Goal: Understand process/instructions

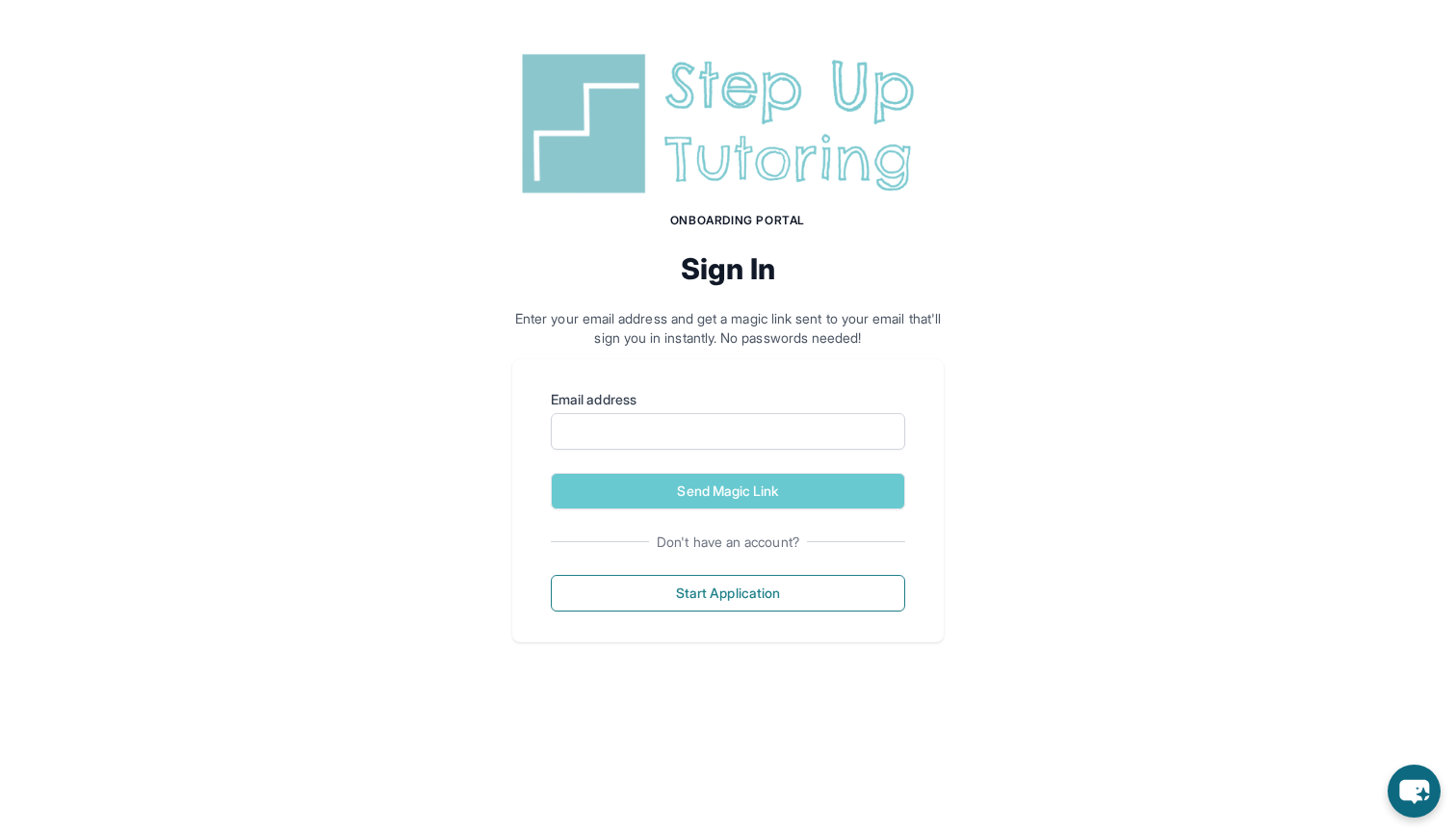
click at [789, 343] on p "Enter your email address and get a magic link sent to your email that'll sign y…" at bounding box center [728, 328] width 432 height 38
click at [736, 423] on input "Email address" at bounding box center [728, 431] width 354 height 36
type input "**********"
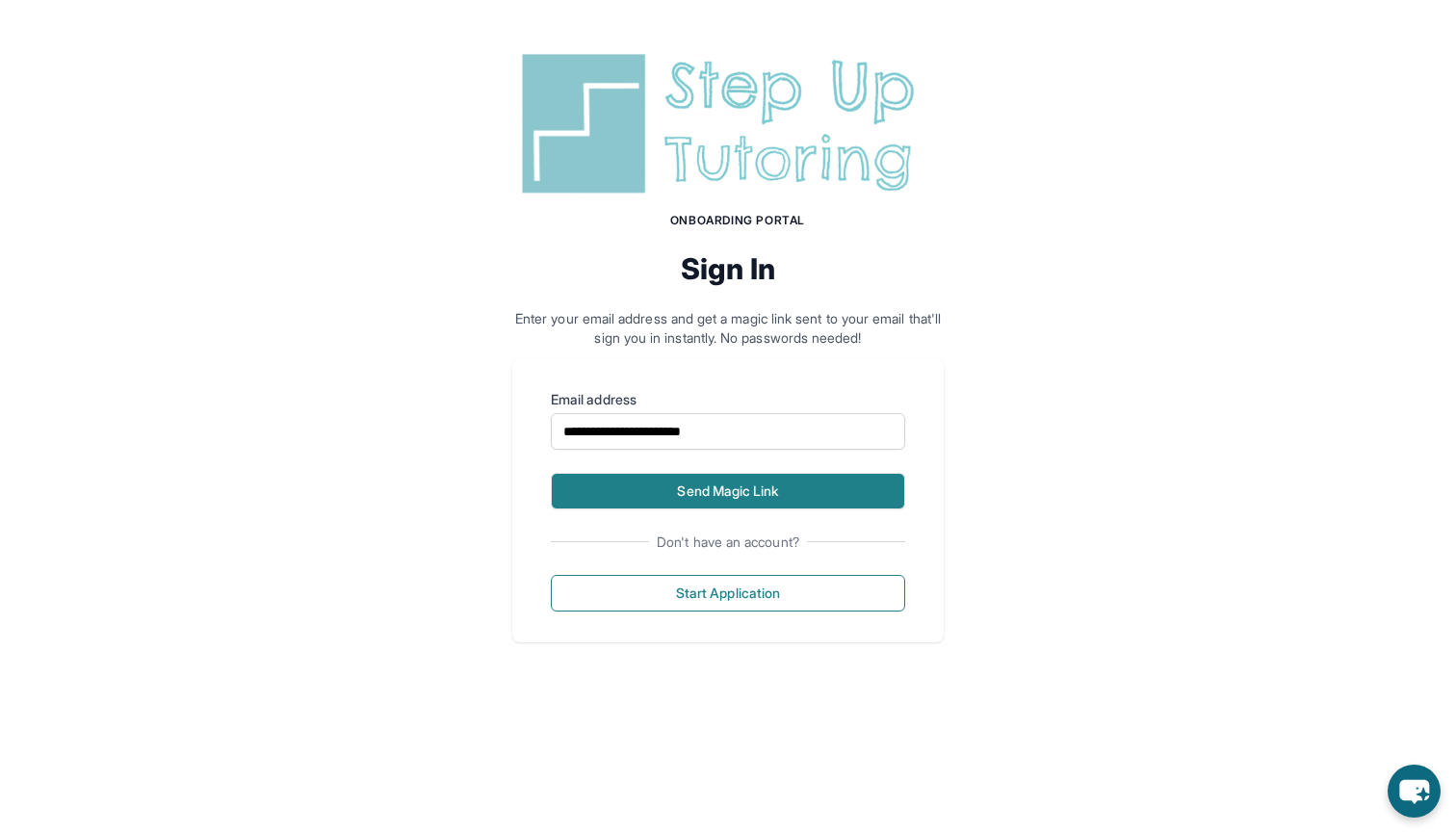
click at [710, 500] on button "Send Magic Link" at bounding box center [728, 491] width 354 height 36
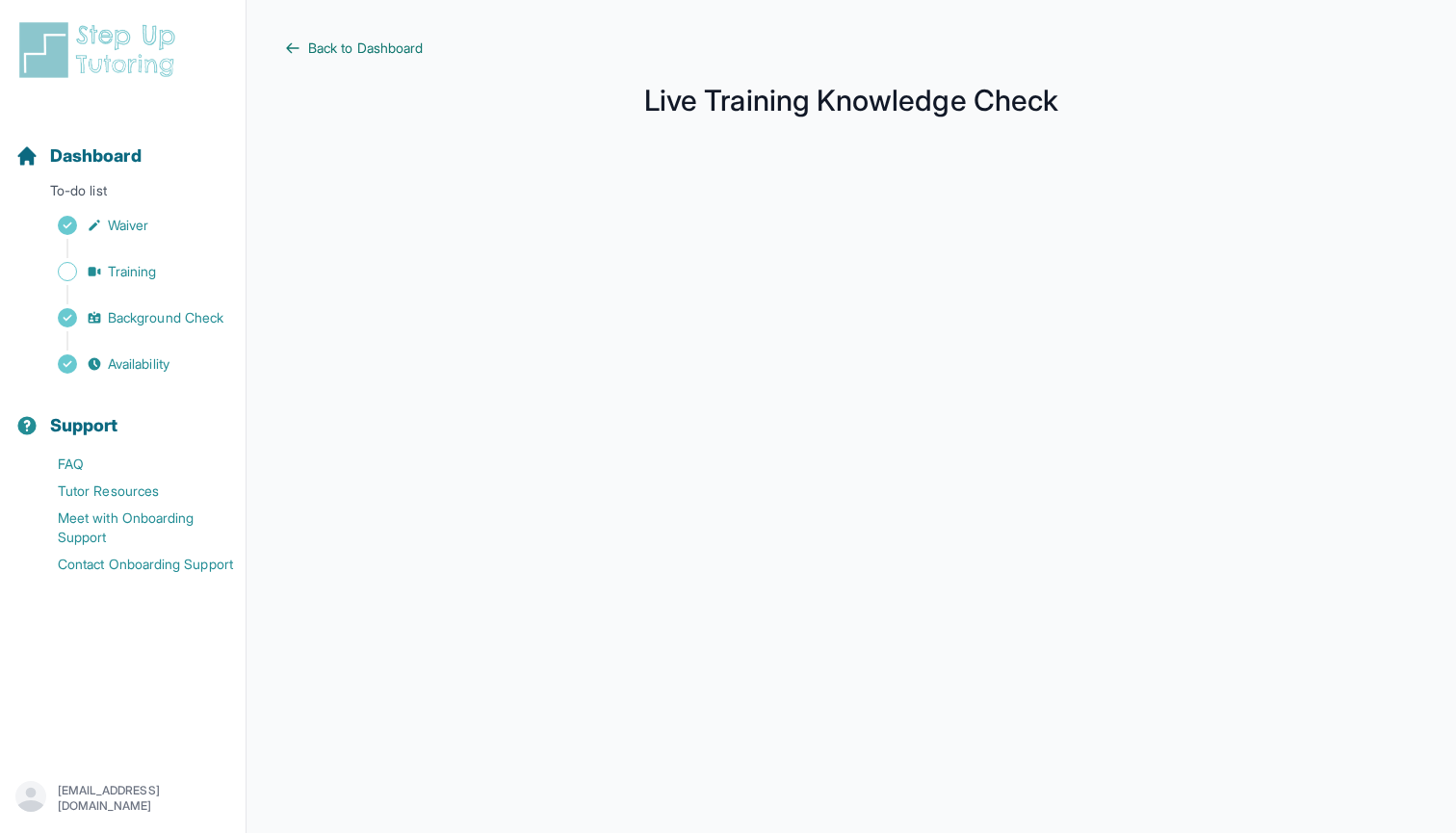
click at [386, 51] on span "Back to Dashboard" at bounding box center [366, 48] width 114 height 20
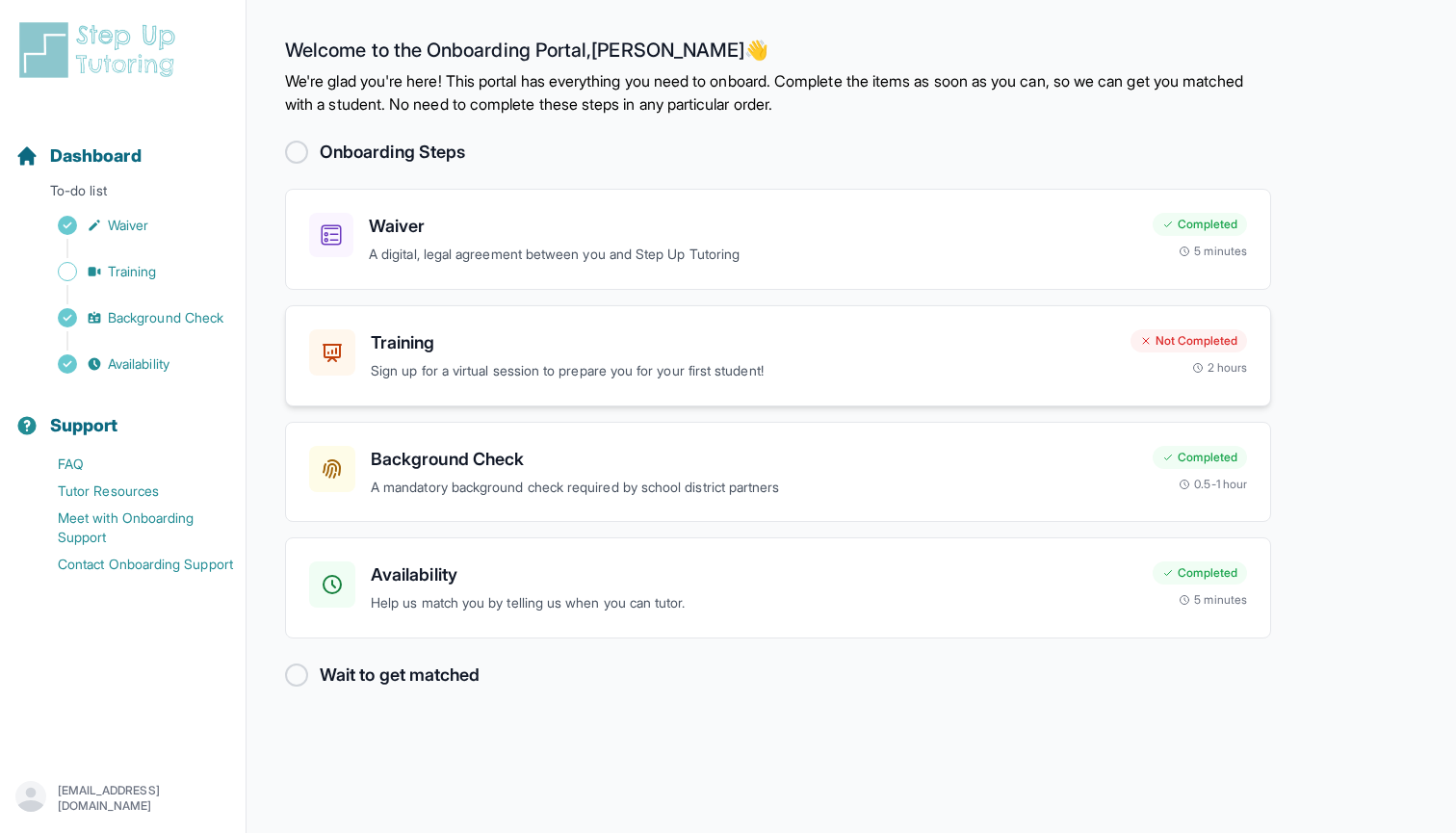
click at [405, 347] on h3 "Training" at bounding box center [742, 342] width 744 height 27
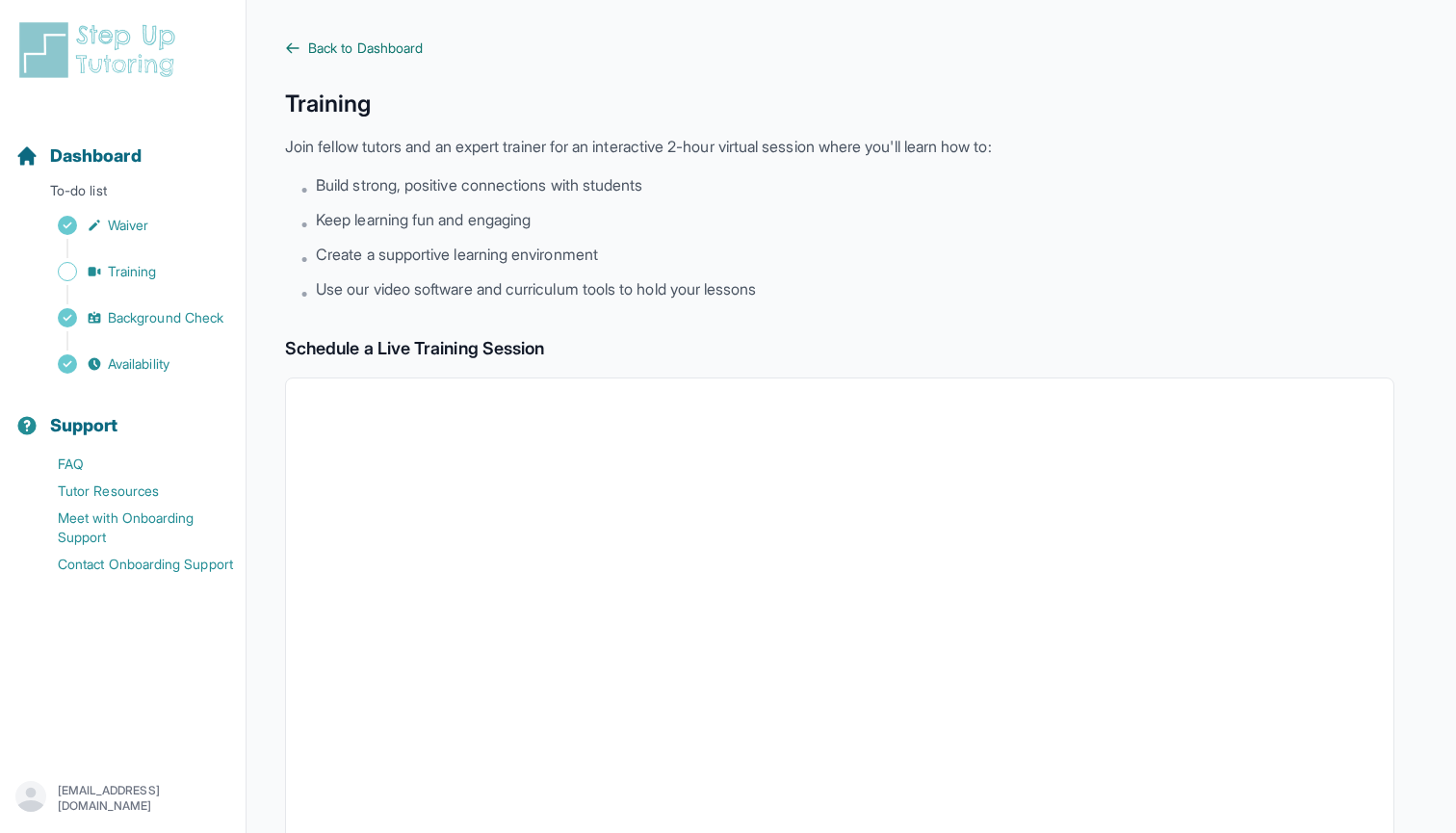
click at [343, 50] on span "Back to Dashboard" at bounding box center [366, 48] width 114 height 20
